Goal: Information Seeking & Learning: Learn about a topic

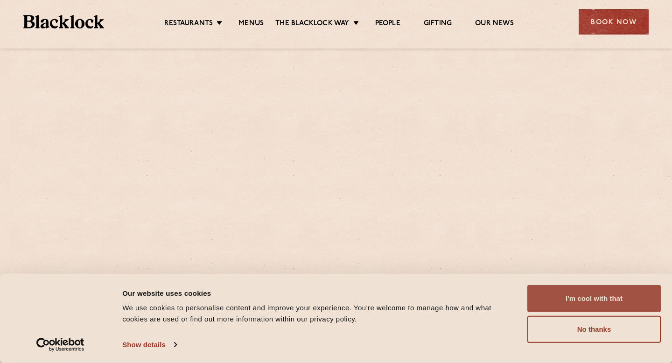
click at [557, 298] on button "I'm cool with that" at bounding box center [593, 298] width 133 height 27
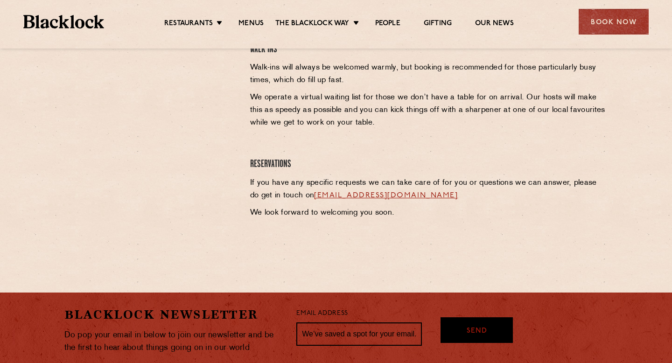
scroll to position [233, 0]
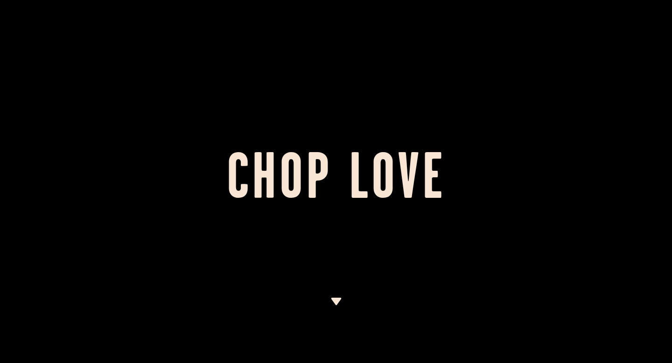
click at [331, 288] on div at bounding box center [336, 181] width 672 height 363
click at [331, 304] on img at bounding box center [336, 301] width 12 height 7
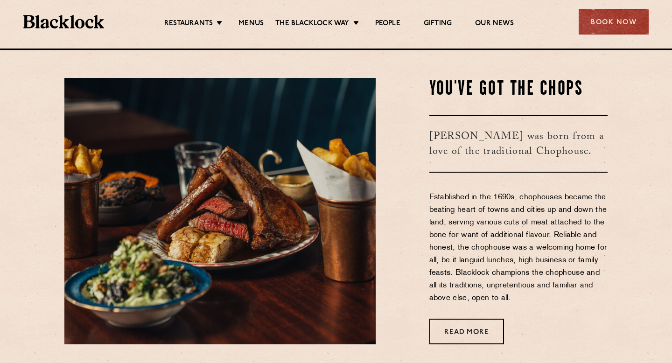
scroll to position [314, 0]
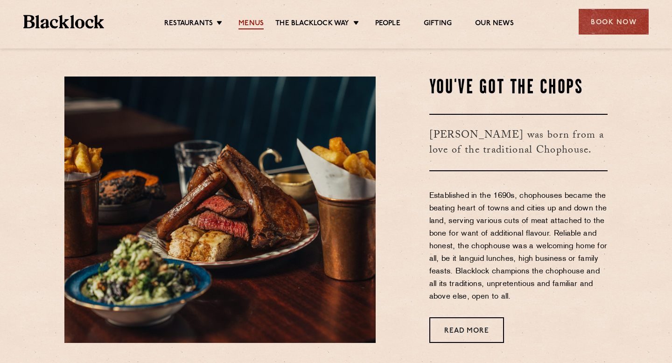
click at [252, 24] on link "Menus" at bounding box center [250, 24] width 25 height 10
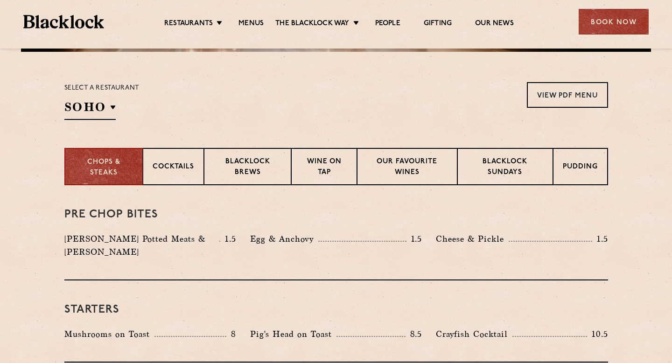
scroll to position [285, 0]
click at [116, 108] on div "Select a restaurant [GEOGRAPHIC_DATA] [GEOGRAPHIC_DATA] [GEOGRAPHIC_DATA] [GEOG…" at bounding box center [101, 101] width 75 height 38
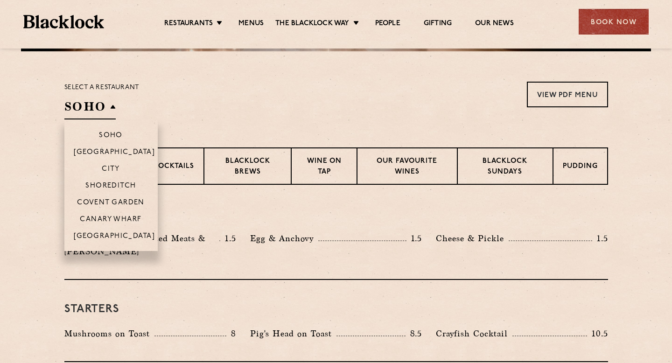
click at [108, 107] on h2 "SOHO" at bounding box center [89, 108] width 51 height 21
click at [118, 169] on p "City" at bounding box center [111, 169] width 18 height 9
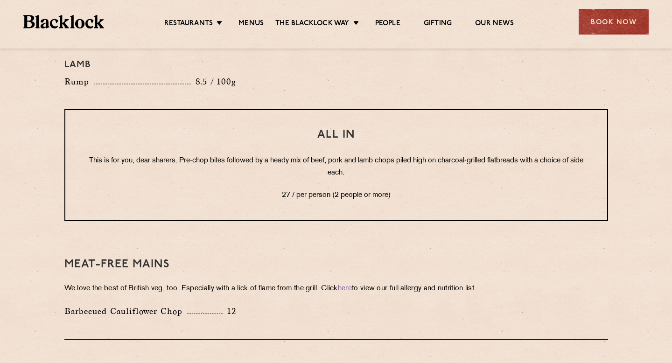
scroll to position [1161, 0]
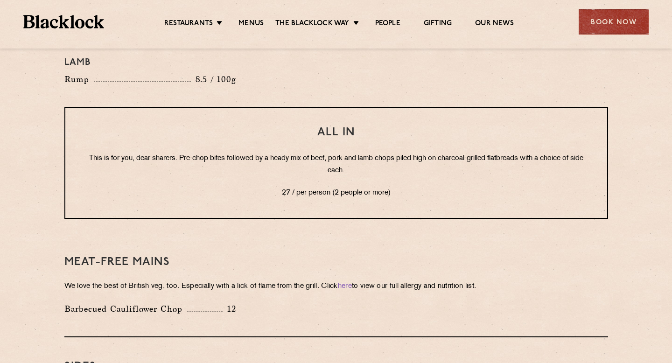
click at [275, 187] on p "27 / per person (2 people or more)" at bounding box center [336, 193] width 504 height 12
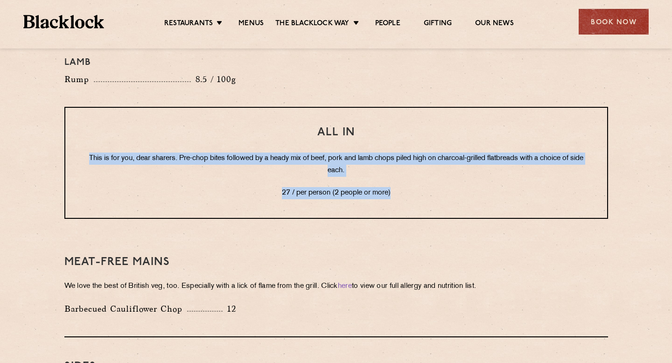
drag, startPoint x: 274, startPoint y: 126, endPoint x: 276, endPoint y: 181, distance: 55.5
click at [276, 182] on div "All In This is for you, dear sharers. Pre-chop bites followed by a heady mix of…" at bounding box center [336, 163] width 544 height 112
click at [276, 181] on div "All In This is for you, dear sharers. Pre-chop bites followed by a heady mix of…" at bounding box center [336, 163] width 544 height 112
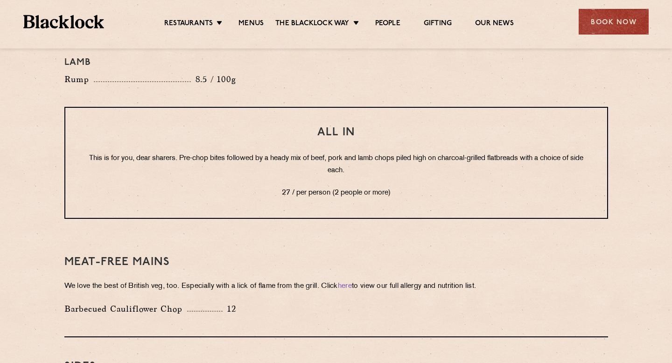
click at [277, 187] on p "27 / per person (2 people or more)" at bounding box center [336, 193] width 504 height 12
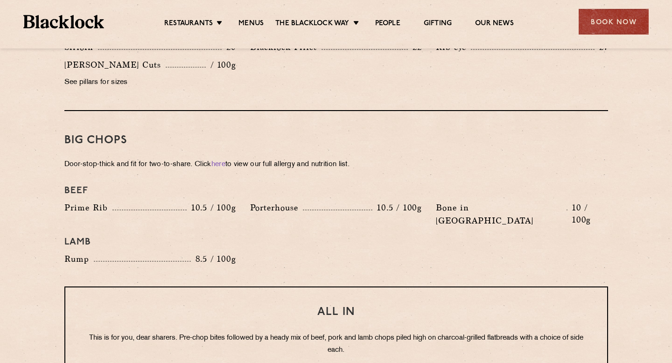
scroll to position [981, 0]
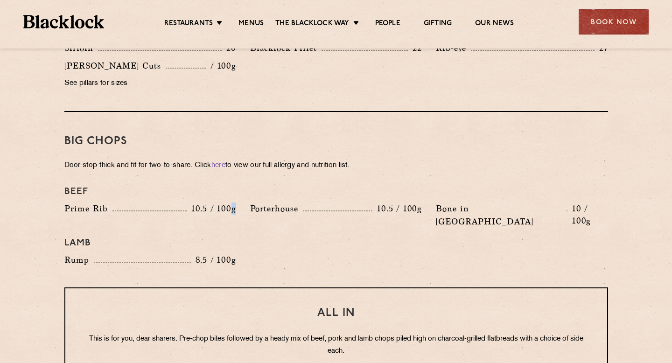
drag, startPoint x: 236, startPoint y: 196, endPoint x: 230, endPoint y: 195, distance: 5.6
click at [231, 202] on div "Prime Rib 10.5 / 100g" at bounding box center [150, 217] width 186 height 31
click at [253, 239] on div "Beef Prime Rib 10.5 / 100g Porterhouse 10.5 / 100g Bone in Sirloin 10 / 100g La…" at bounding box center [336, 227] width 558 height 90
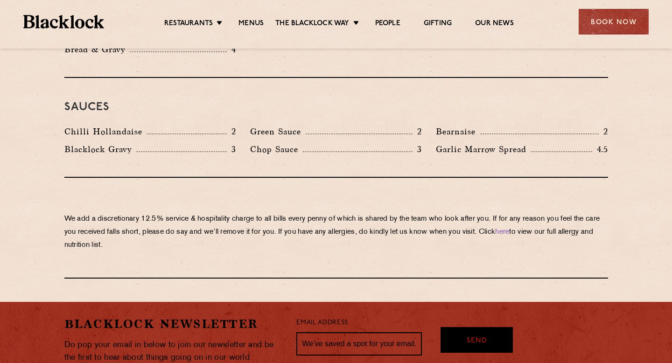
scroll to position [1639, 0]
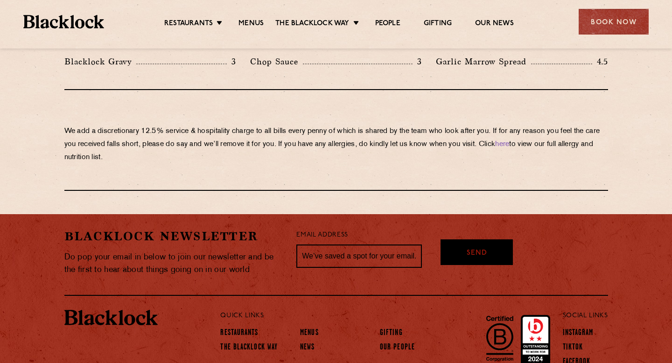
drag, startPoint x: 289, startPoint y: 78, endPoint x: 287, endPoint y: 135, distance: 56.5
click at [287, 135] on div "We add a discretionary 12.5% service & hospitality charge to all bills every pe…" at bounding box center [336, 140] width 544 height 101
click at [287, 135] on p "We add a discretionary 12.5% service & hospitality charge to all bills every pe…" at bounding box center [336, 144] width 544 height 39
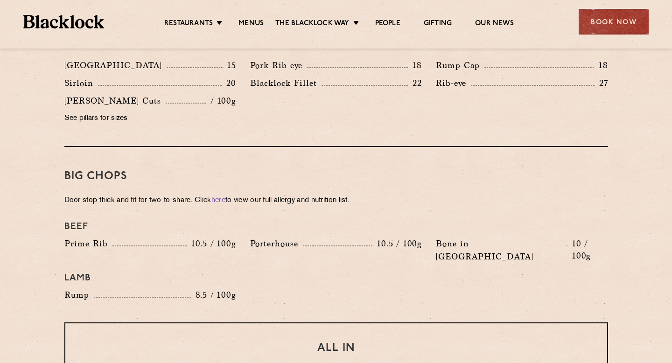
scroll to position [688, 0]
